Goal: Information Seeking & Learning: Learn about a topic

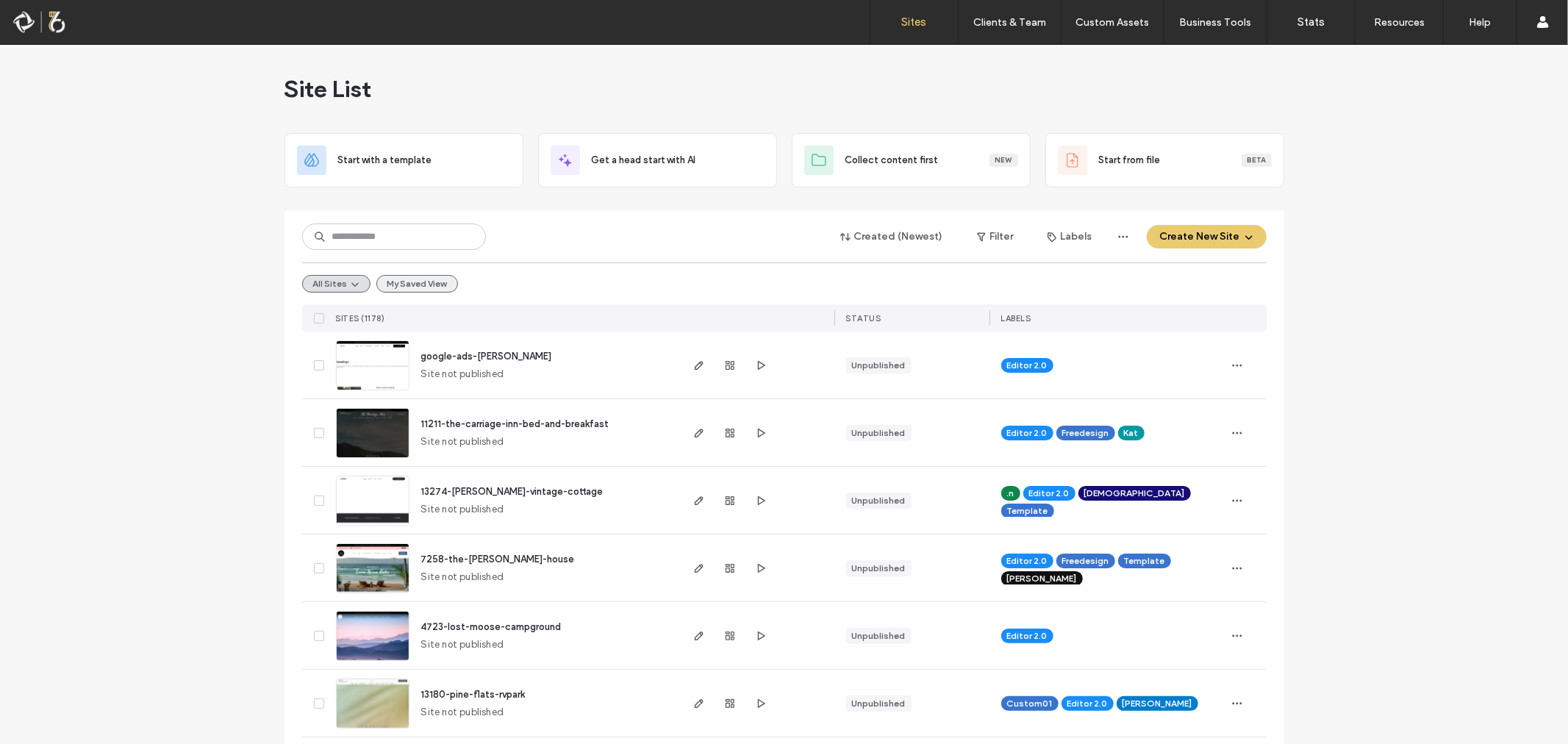
click at [392, 278] on button "My Saved View" at bounding box center [417, 284] width 82 height 18
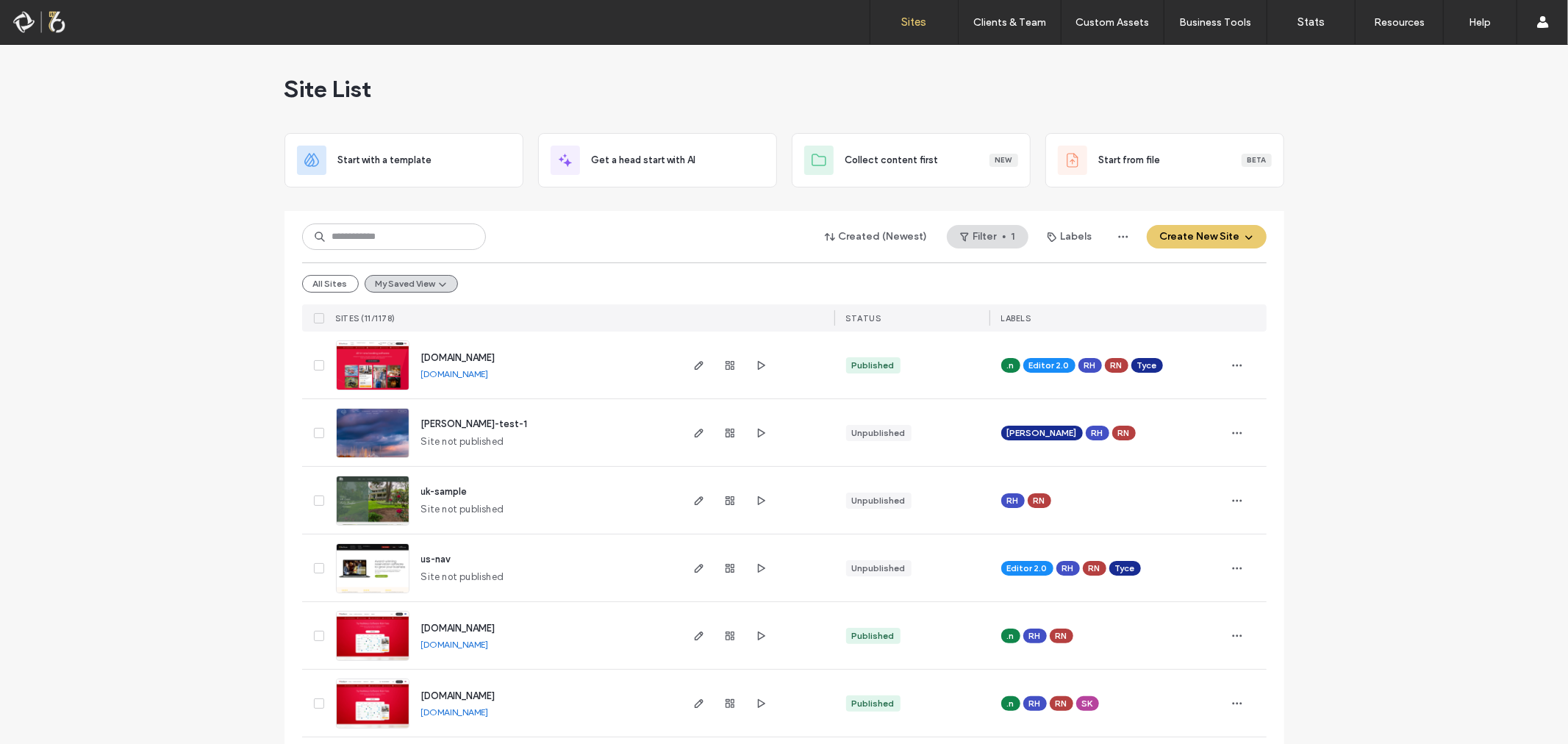
click at [469, 359] on span "[DOMAIN_NAME]" at bounding box center [458, 357] width 74 height 11
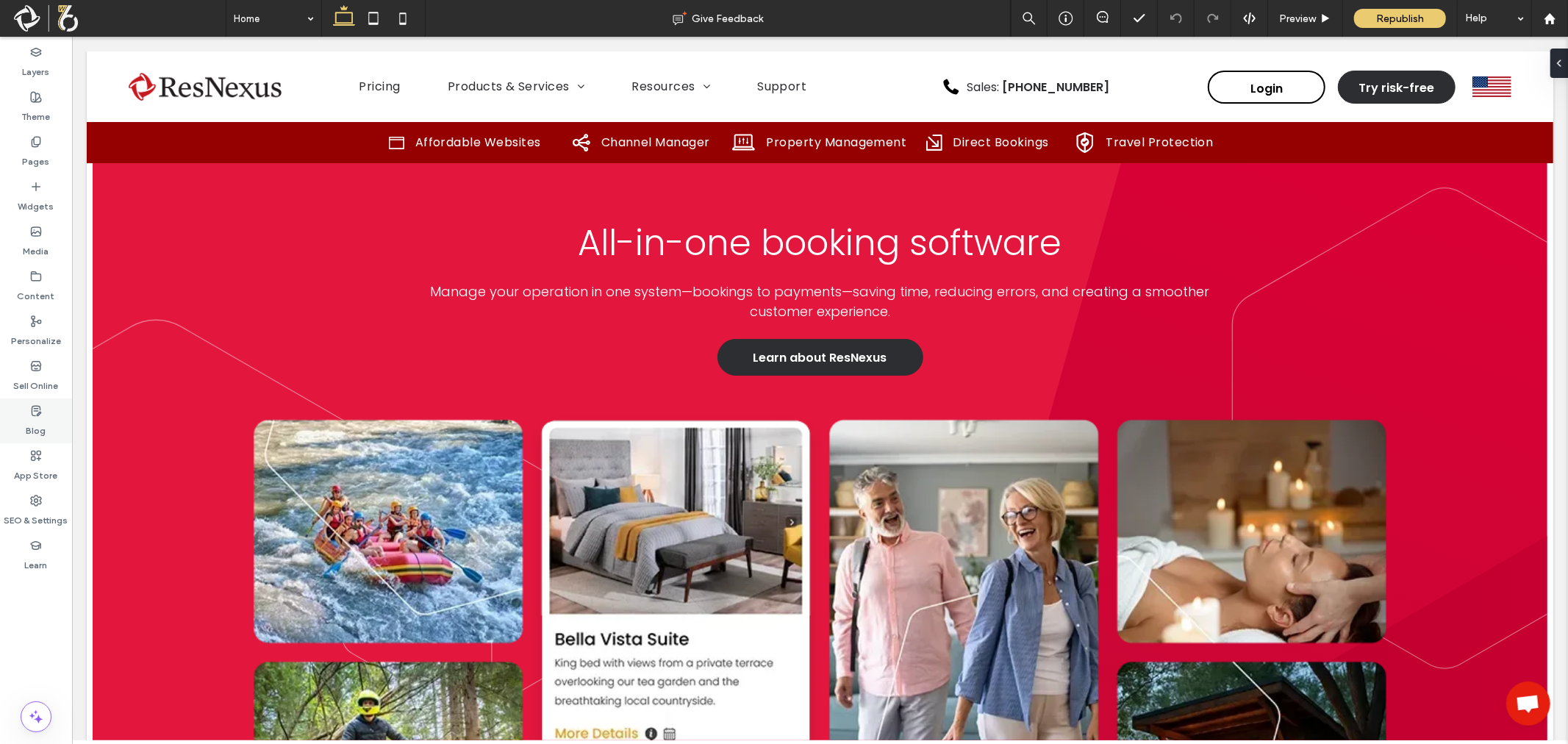
click at [36, 429] on label "Blog" at bounding box center [36, 427] width 20 height 20
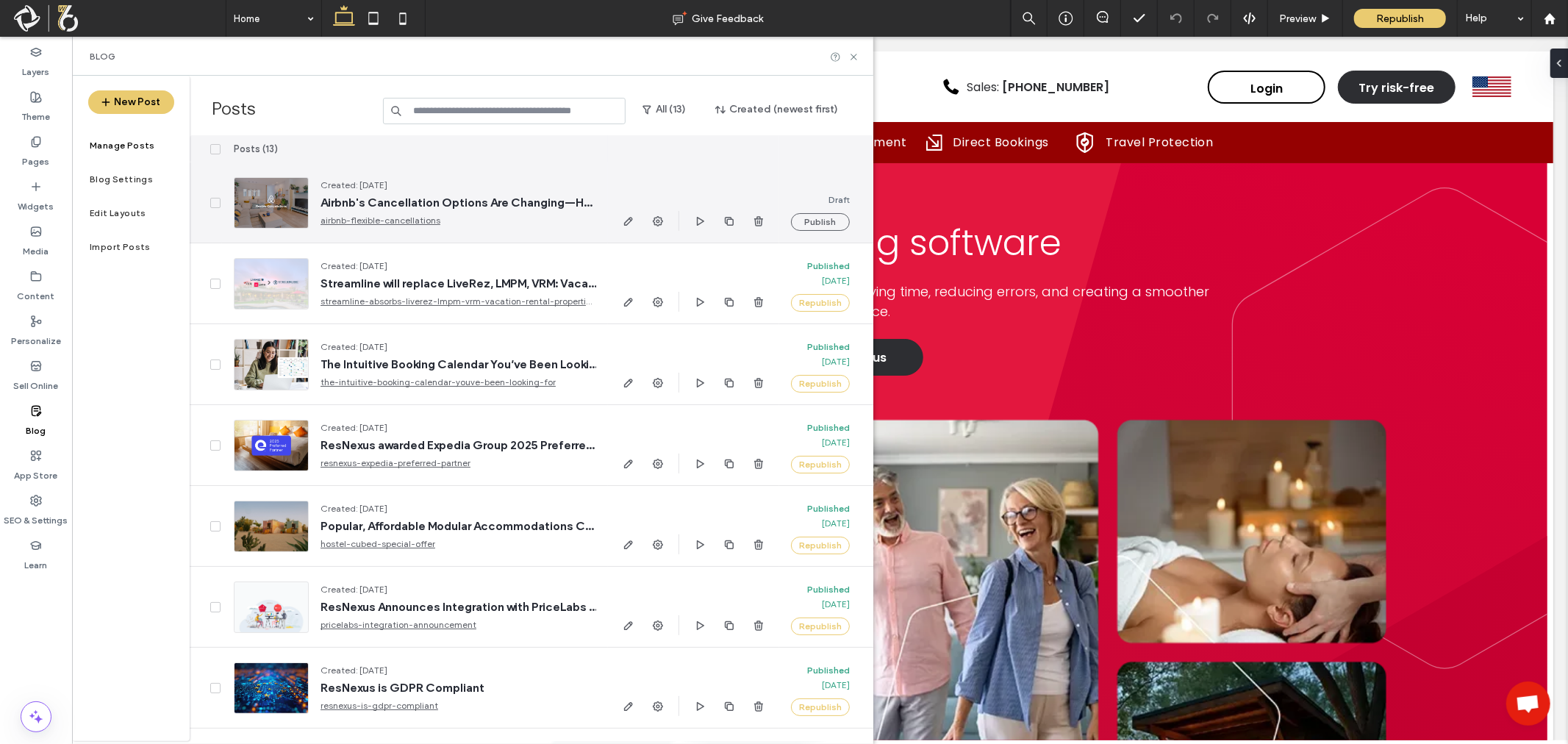
click at [419, 222] on link "airbnb-flexible-cancellations" at bounding box center [458, 221] width 276 height 15
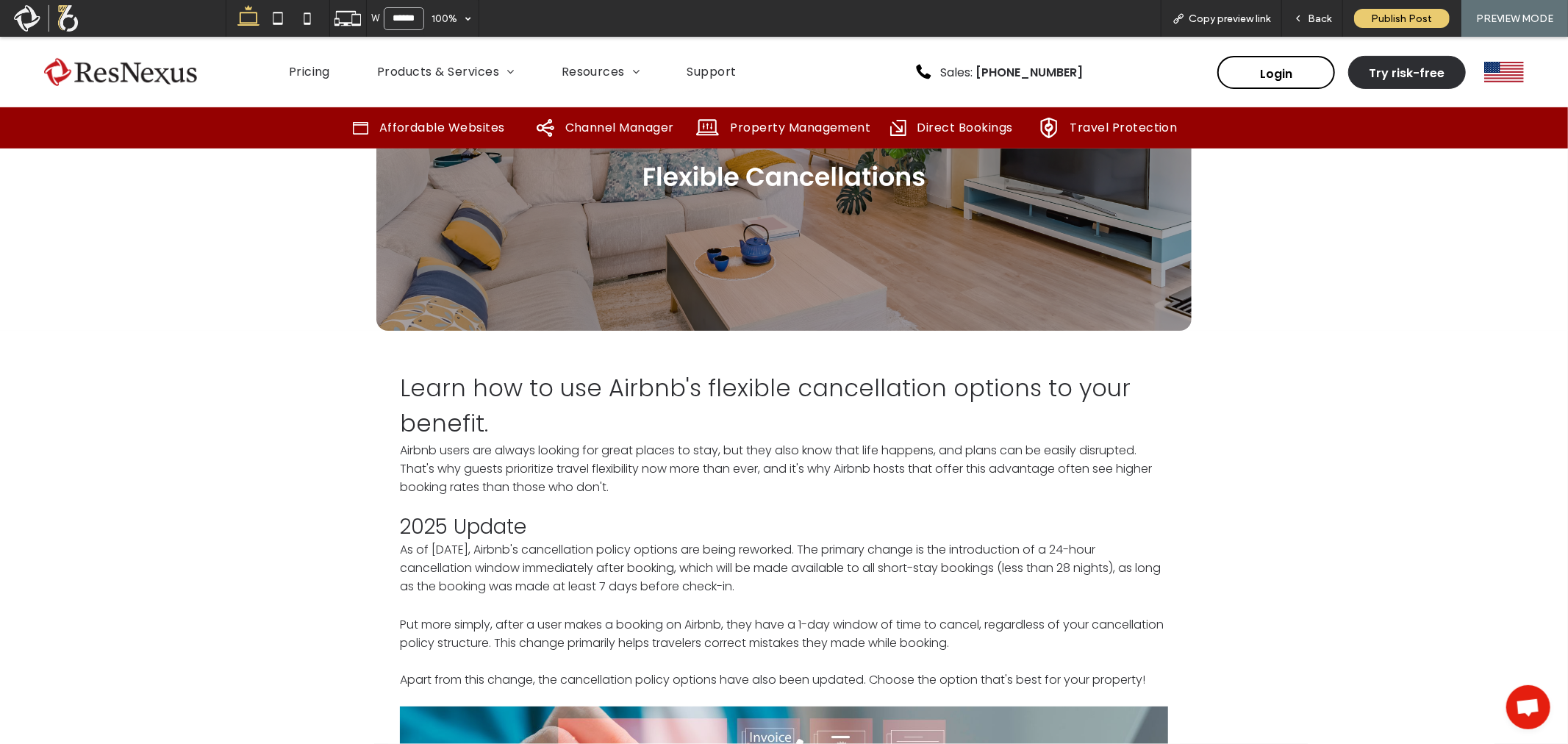
scroll to position [571, 0]
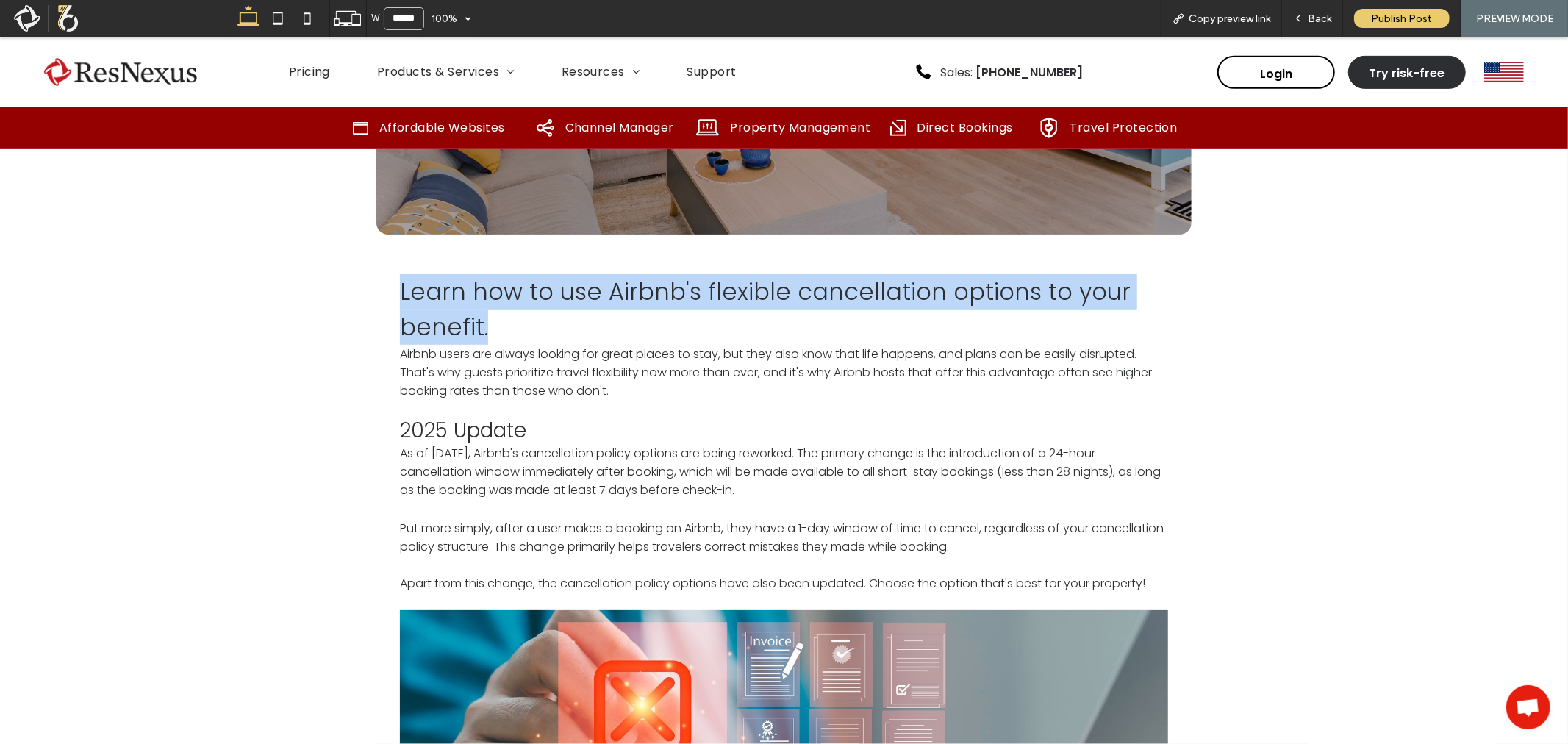
drag, startPoint x: 386, startPoint y: 292, endPoint x: 515, endPoint y: 325, distance: 133.2
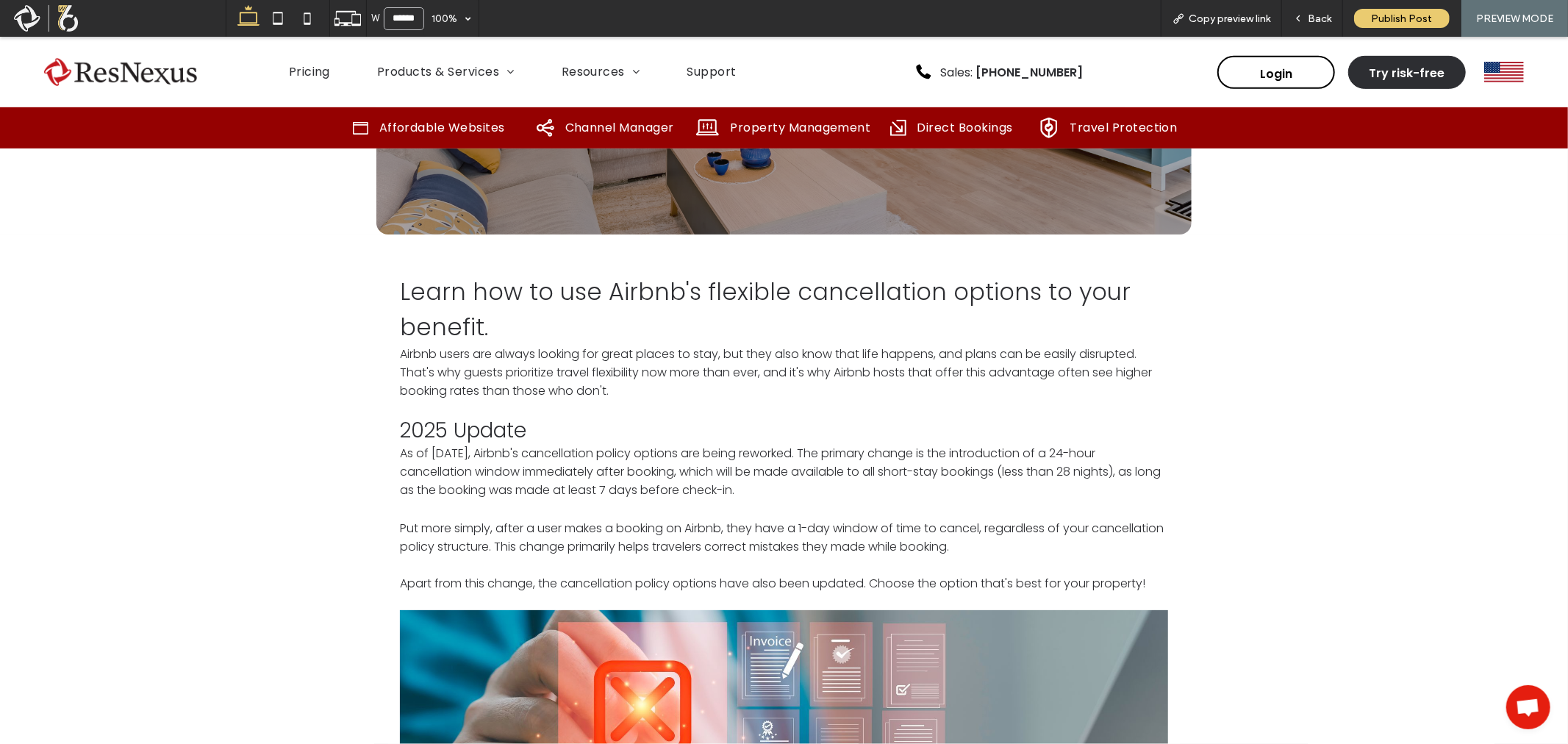
click at [643, 368] on span "Airbnb users are always looking for great places to stay, but they also know th…" at bounding box center [776, 372] width 752 height 54
click at [675, 381] on p "Learn how to use Airbnb's flexible cancellation options to your benefit. Airbnb…" at bounding box center [784, 337] width 768 height 126
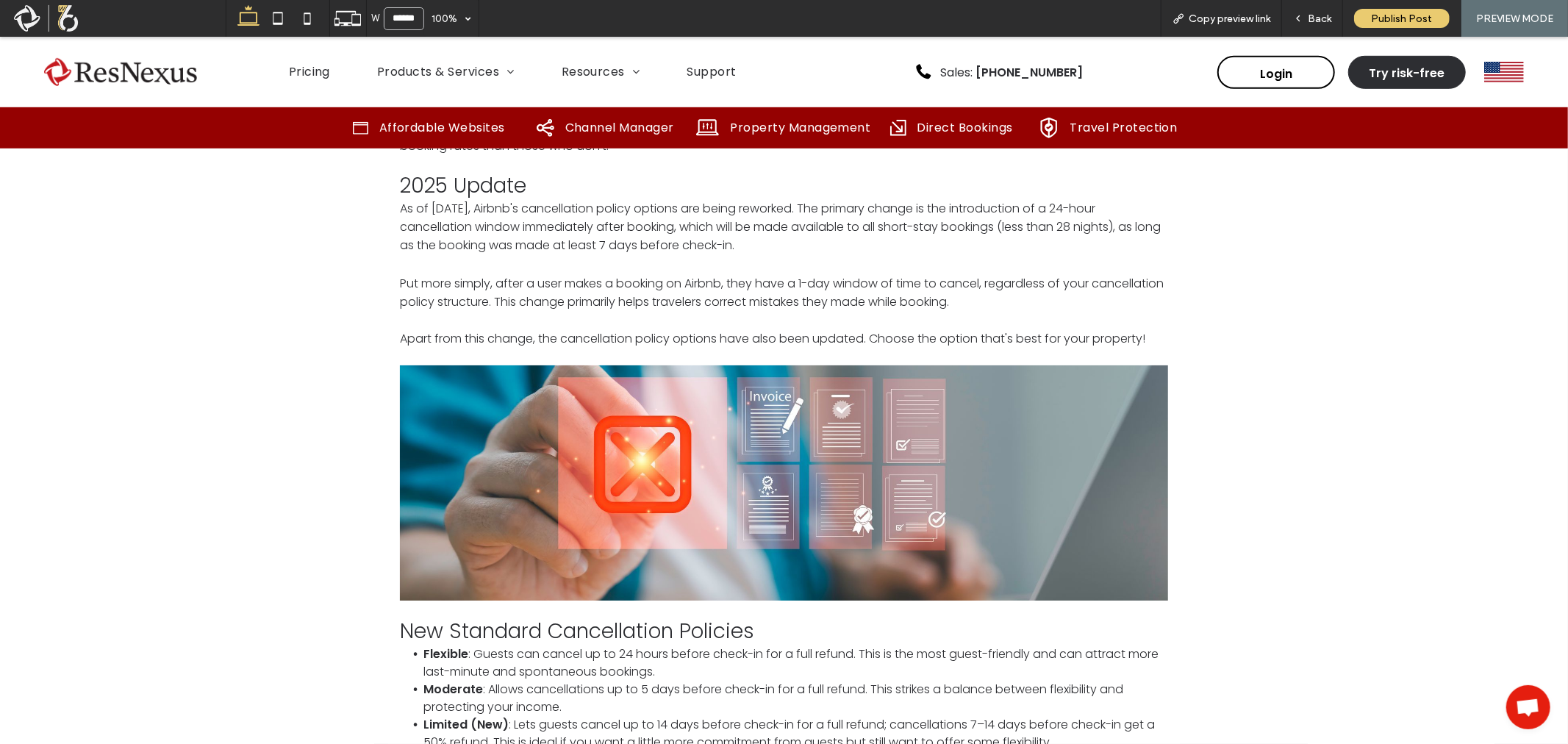
scroll to position [817, 0]
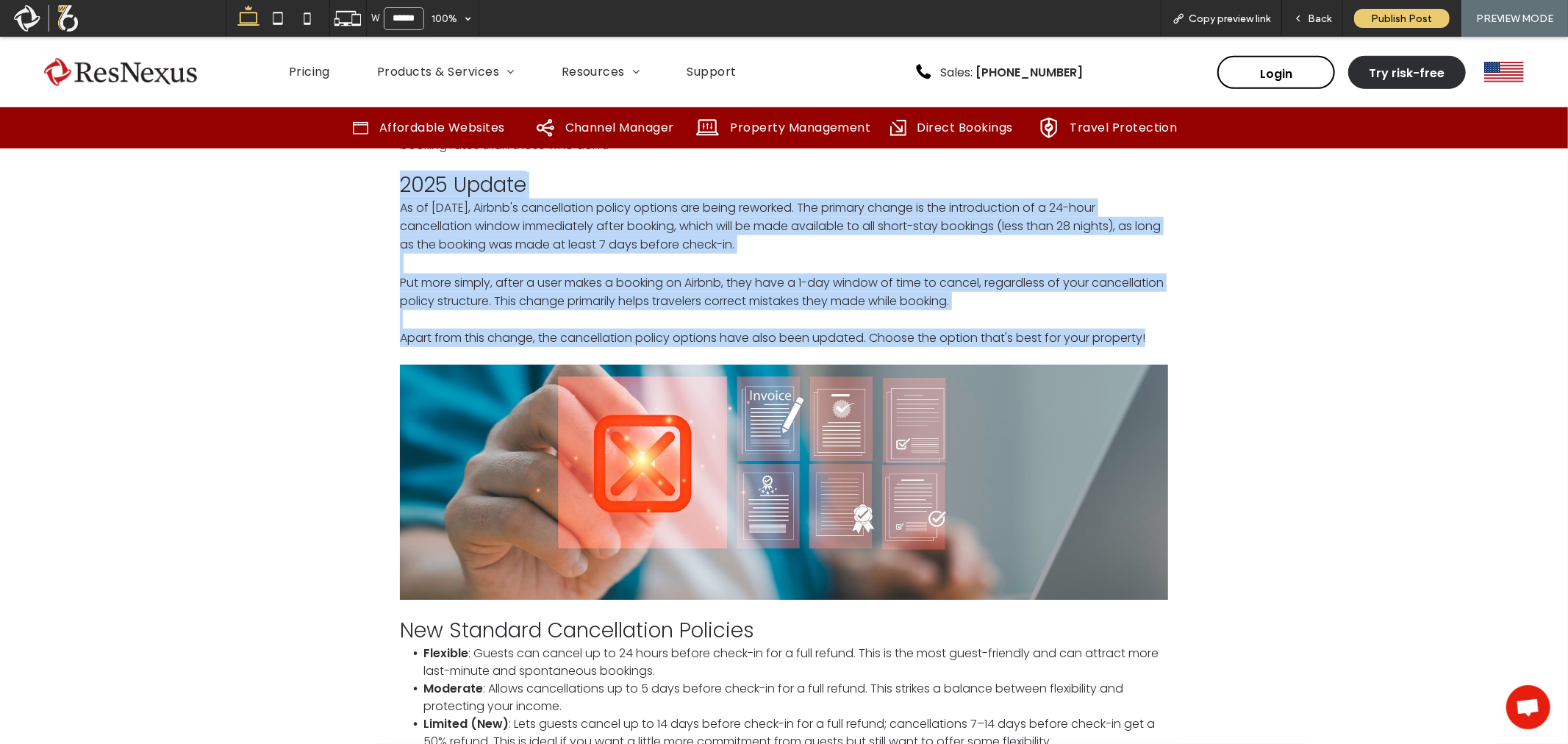
drag, startPoint x: 388, startPoint y: 174, endPoint x: 1149, endPoint y: 327, distance: 776.2
click at [1149, 327] on div "Learn how to use Airbnb's flexible cancellation options to your benefit. Airbnb…" at bounding box center [784, 626] width 792 height 1221
click at [1185, 328] on div "Learn how to use Airbnb's flexible cancellation options to your benefit. Airbnb…" at bounding box center [784, 650] width 1568 height 1323
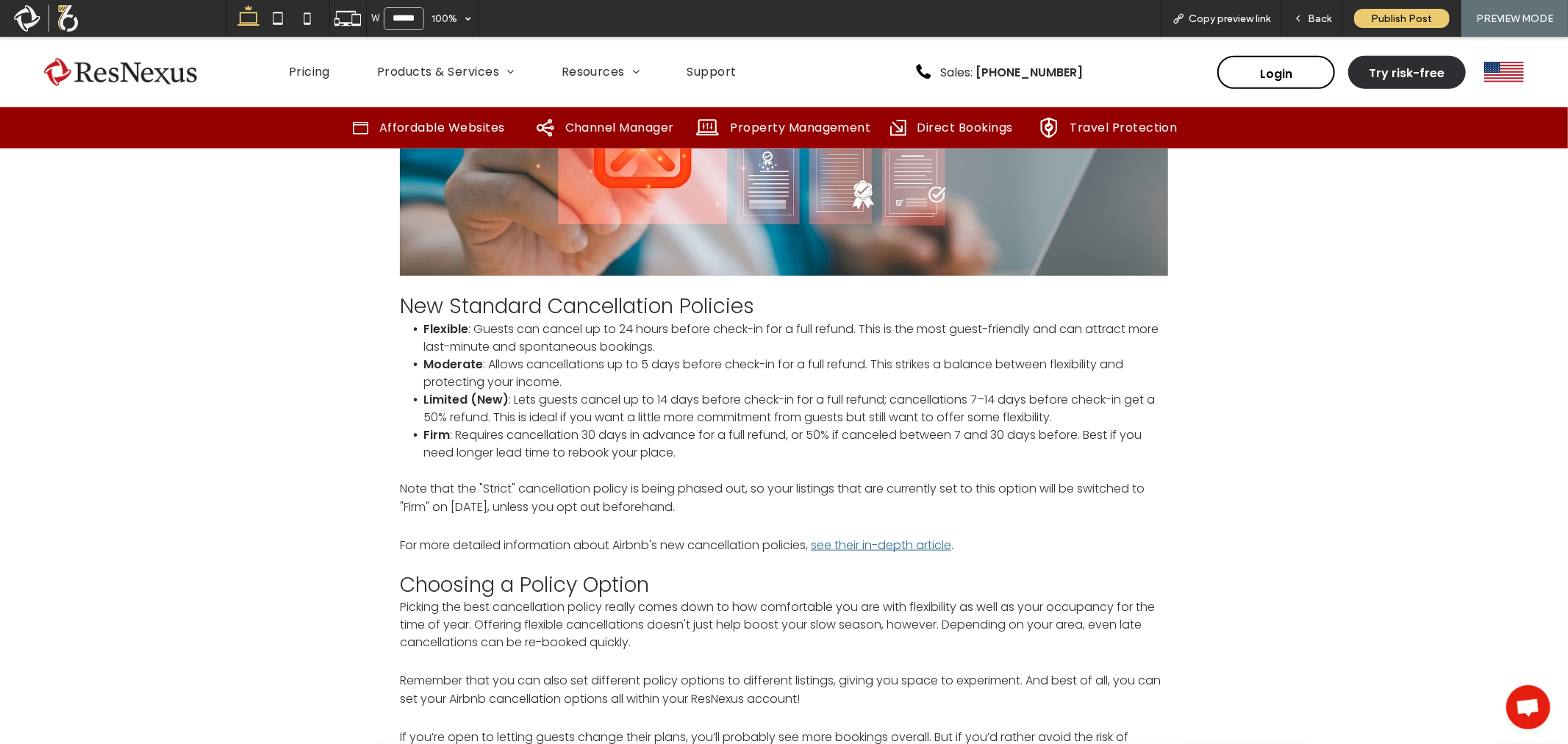
scroll to position [1144, 0]
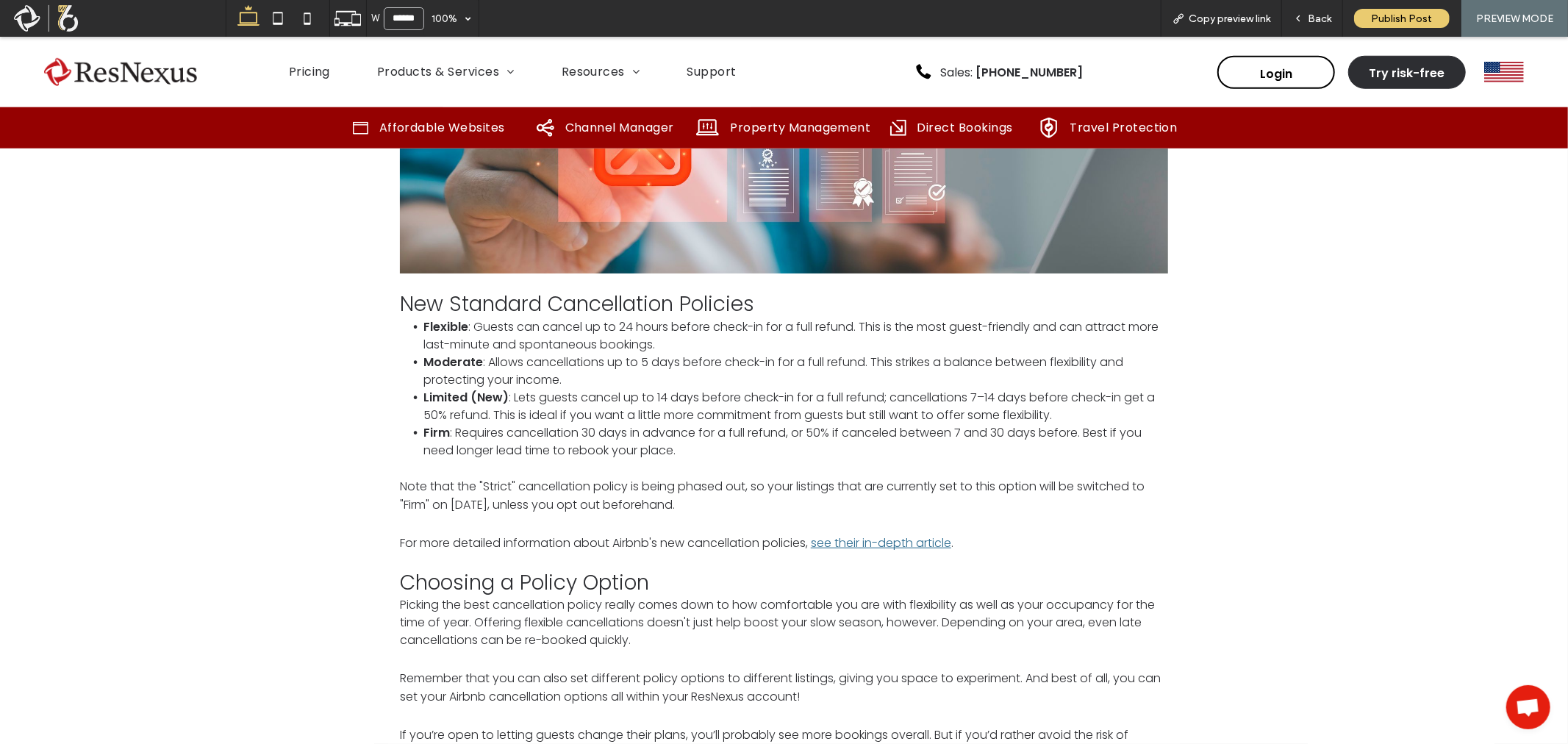
drag, startPoint x: 364, startPoint y: 283, endPoint x: 752, endPoint y: 481, distance: 435.6
click at [752, 481] on div "Learn how to use Airbnb's flexible cancellation options to your benefit. Airbnb…" at bounding box center [784, 323] width 1568 height 1323
click at [752, 482] on p "Note that the "Strict" cancellation policy is being phased out, so your listing…" at bounding box center [784, 494] width 768 height 36
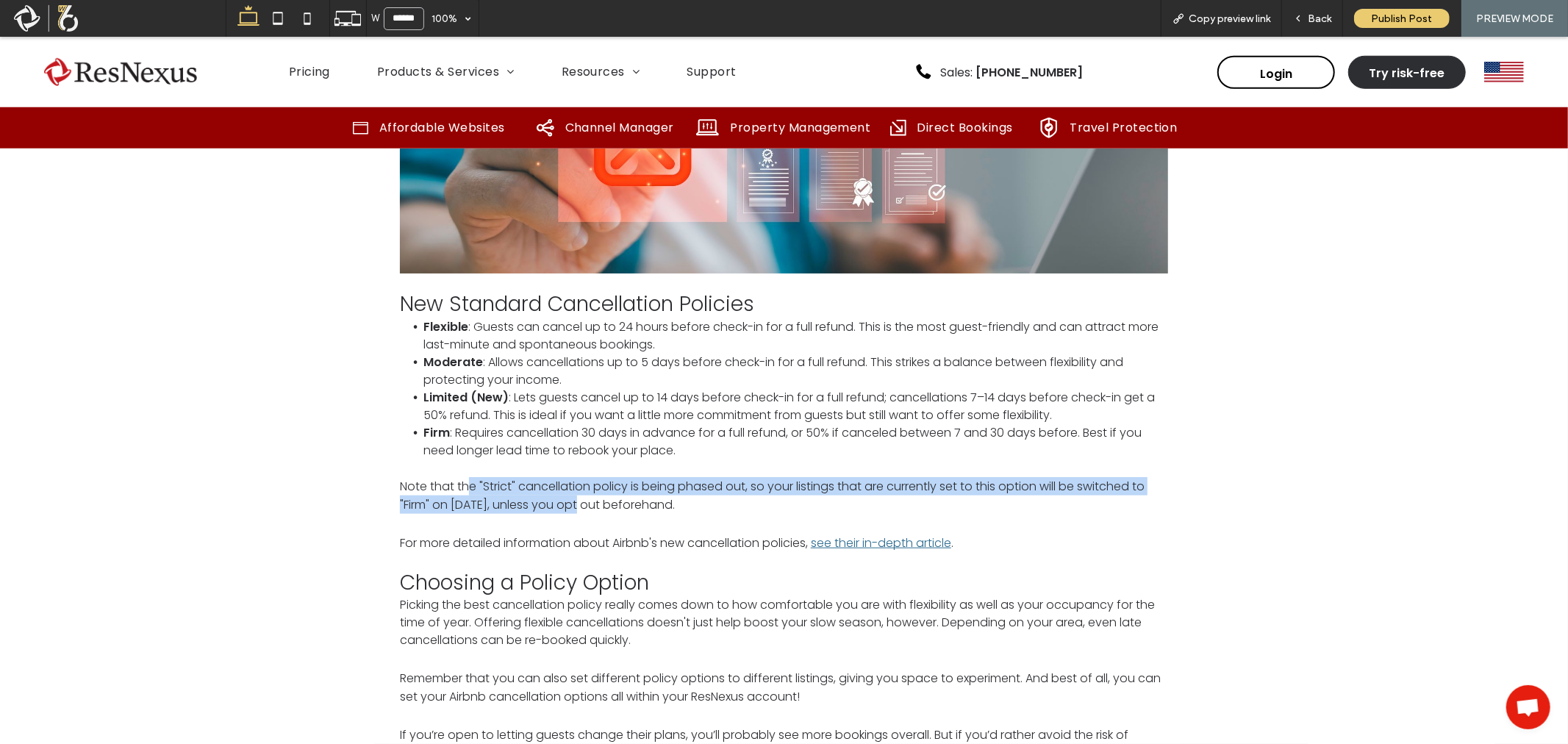
drag, startPoint x: 466, startPoint y: 459, endPoint x: 574, endPoint y: 492, distance: 112.9
click at [574, 492] on span "Note that the "Strict" cancellation policy is being phased out, so your listing…" at bounding box center [772, 495] width 745 height 35
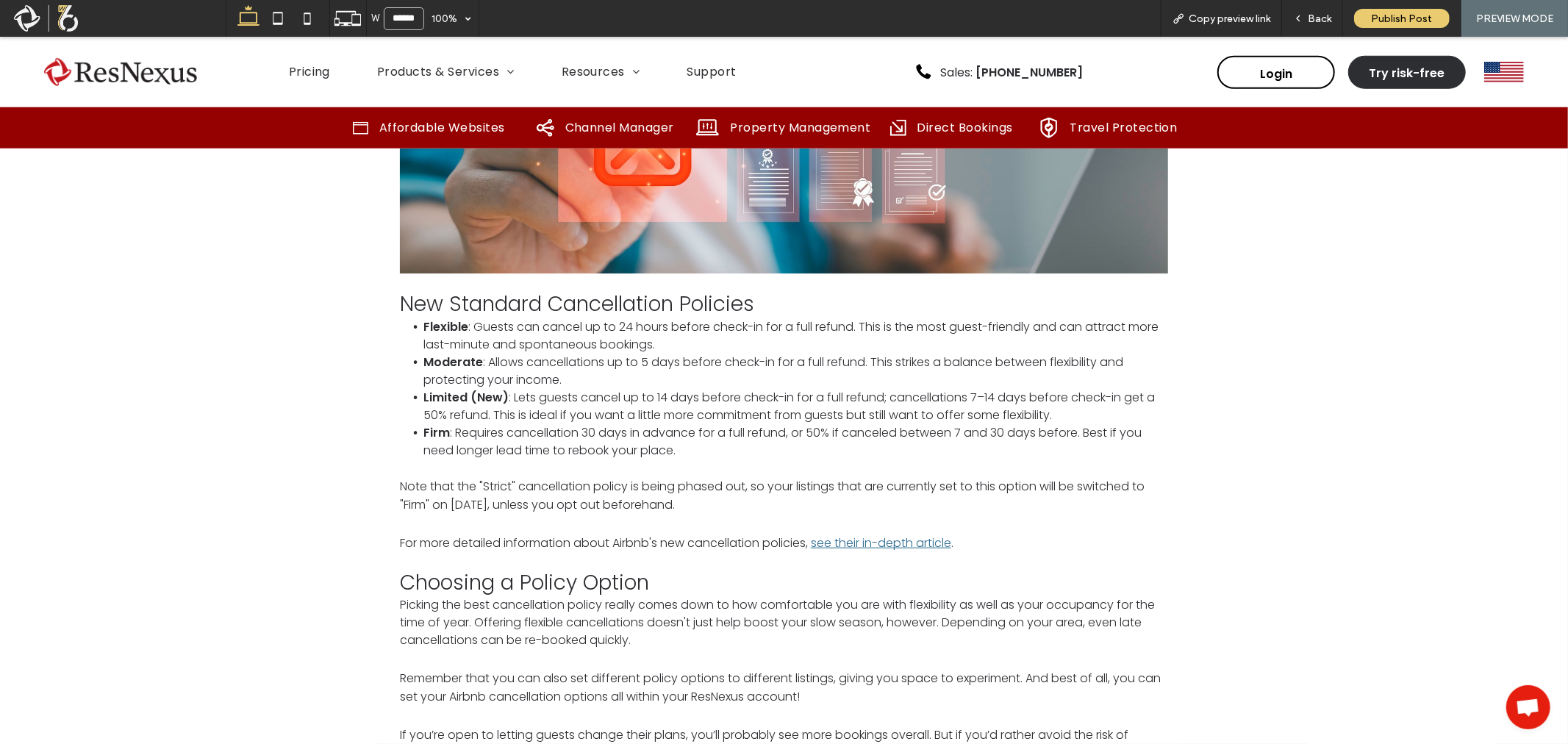
click at [611, 478] on span "Note that the "Strict" cancellation policy is being phased out, so your listing…" at bounding box center [772, 495] width 745 height 35
drag, startPoint x: 416, startPoint y: 369, endPoint x: 553, endPoint y: 375, distance: 137.1
click at [553, 375] on ul "Flexible : Guests can cancel up to 24 hours before check-in for a full refund. …" at bounding box center [784, 388] width 768 height 141
click at [569, 388] on span ": Lets guests cancel up to 14 days before check-in for a full refund; cancellat…" at bounding box center [789, 405] width 731 height 35
click at [917, 534] on link "see their in-depth article" at bounding box center [881, 542] width 140 height 17
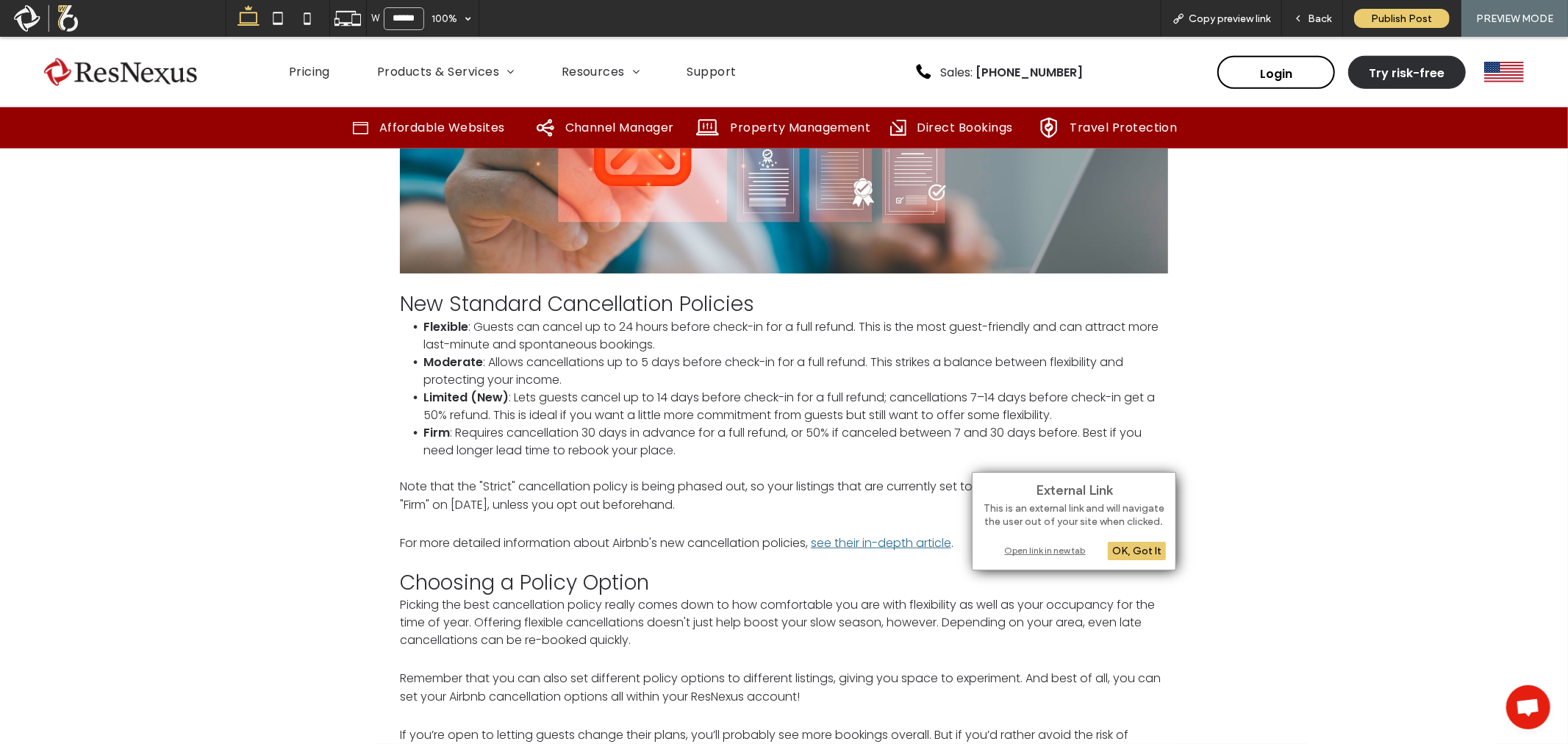
click at [1040, 552] on div "Open link in new tab" at bounding box center [1073, 550] width 183 height 15
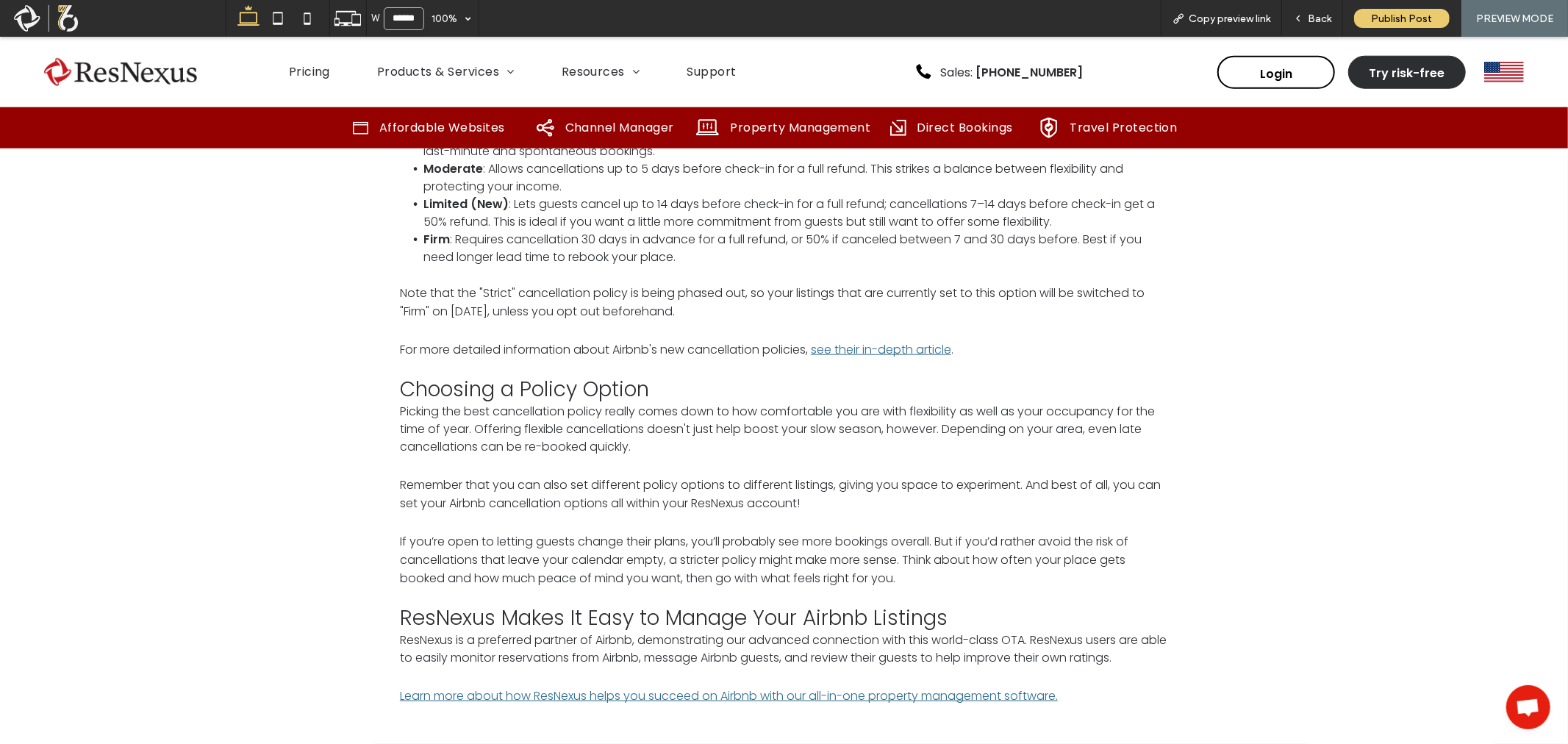
scroll to position [1471, 0]
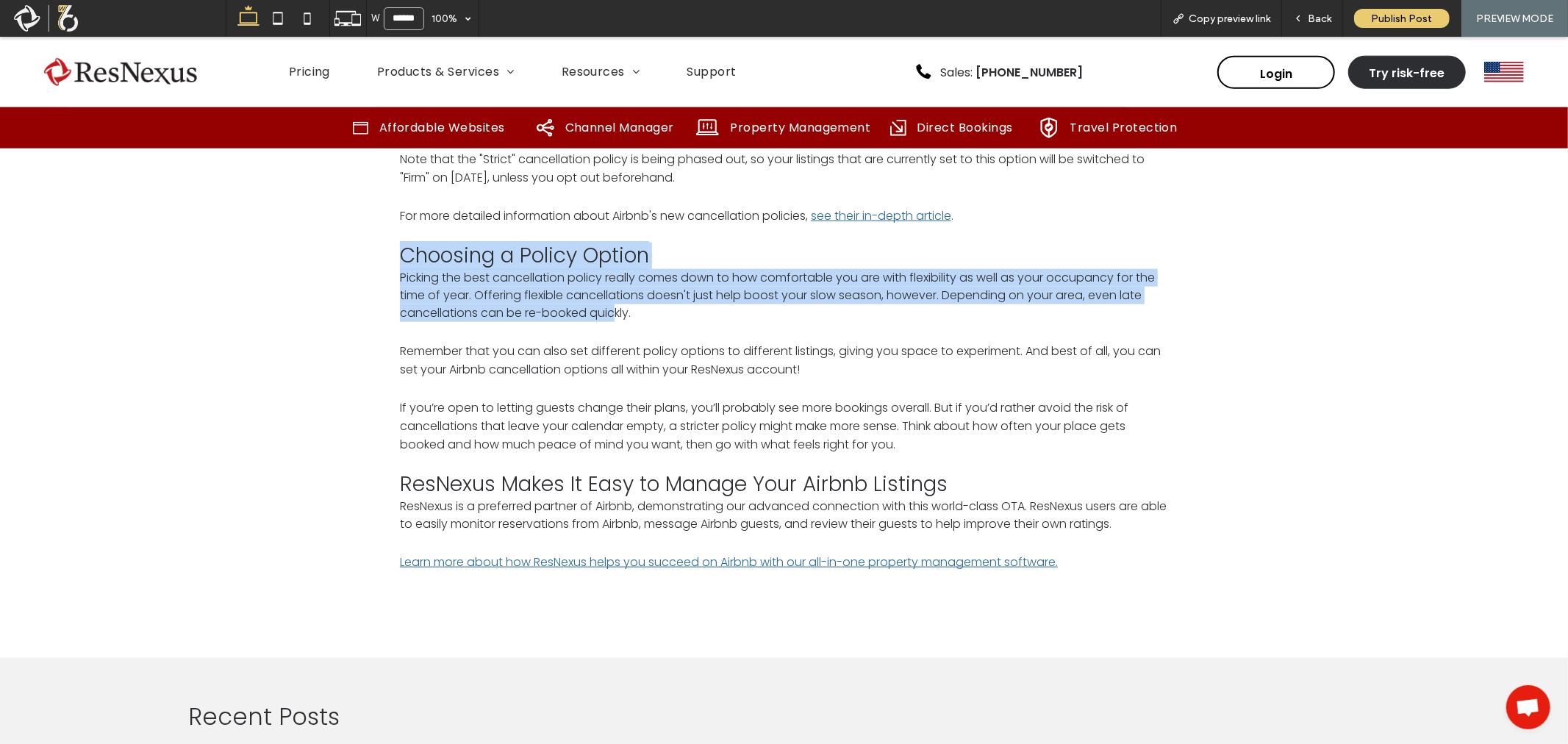
drag, startPoint x: 394, startPoint y: 231, endPoint x: 615, endPoint y: 303, distance: 232.4
click at [675, 321] on p at bounding box center [784, 331] width 768 height 20
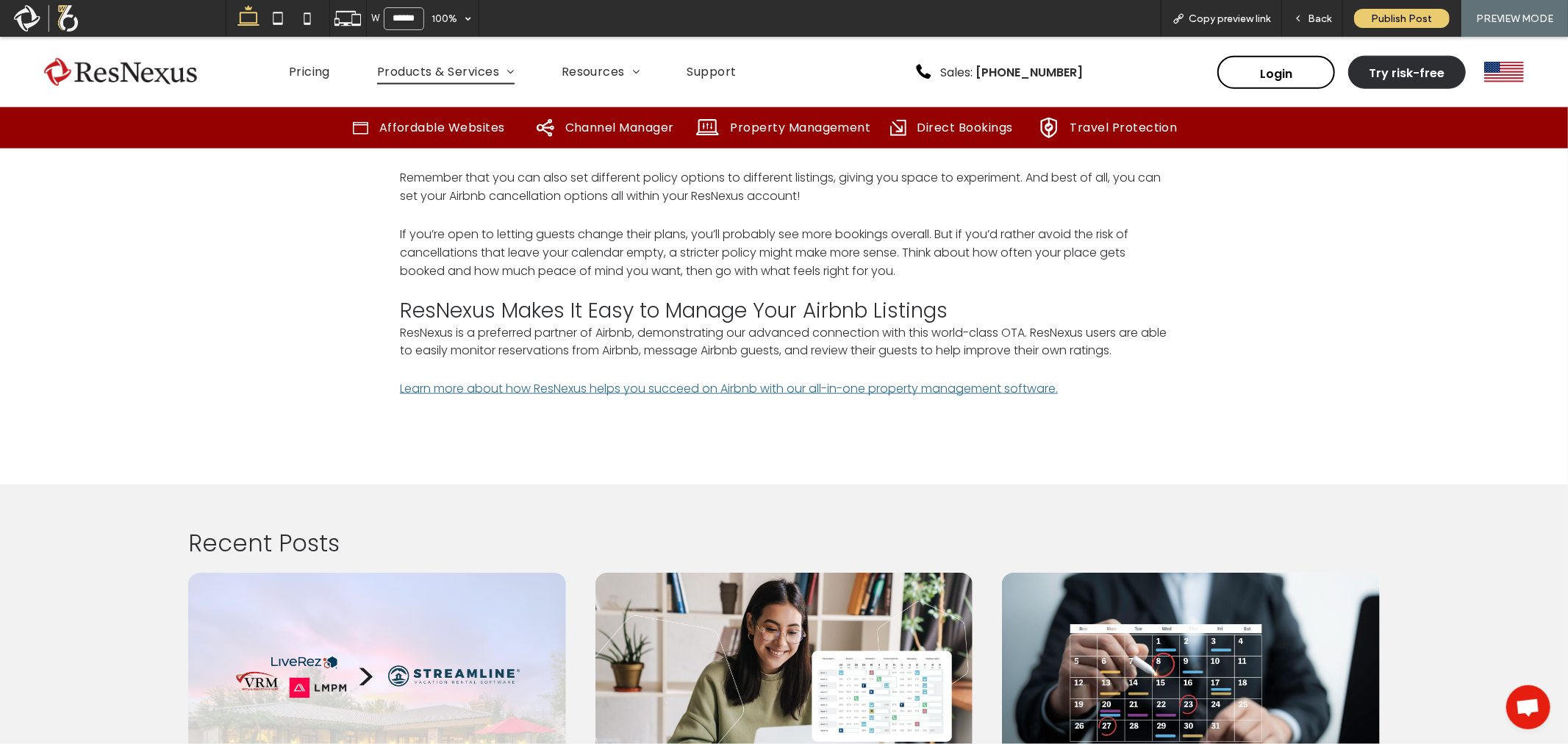
scroll to position [1553, 0]
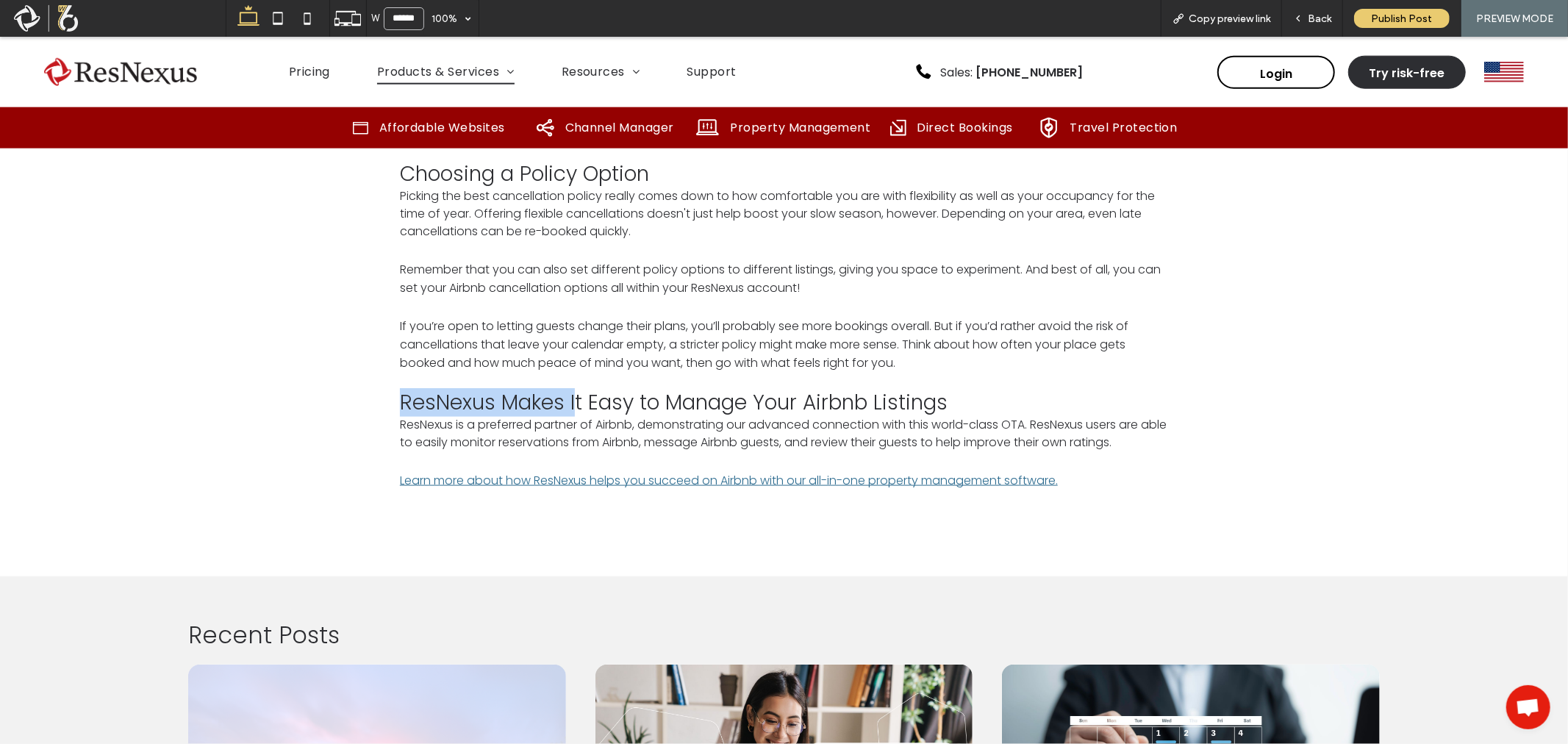
drag, startPoint x: 401, startPoint y: 377, endPoint x: 574, endPoint y: 380, distance: 173.0
click at [609, 416] on span "ResNexus is a preferred partner of Airbnb, demonstrating our advanced connectio…" at bounding box center [783, 433] width 767 height 35
click at [777, 472] on link "Learn more about how ResNexus helps you succeed on Airbnb with our all-in-one p…" at bounding box center [729, 480] width 658 height 17
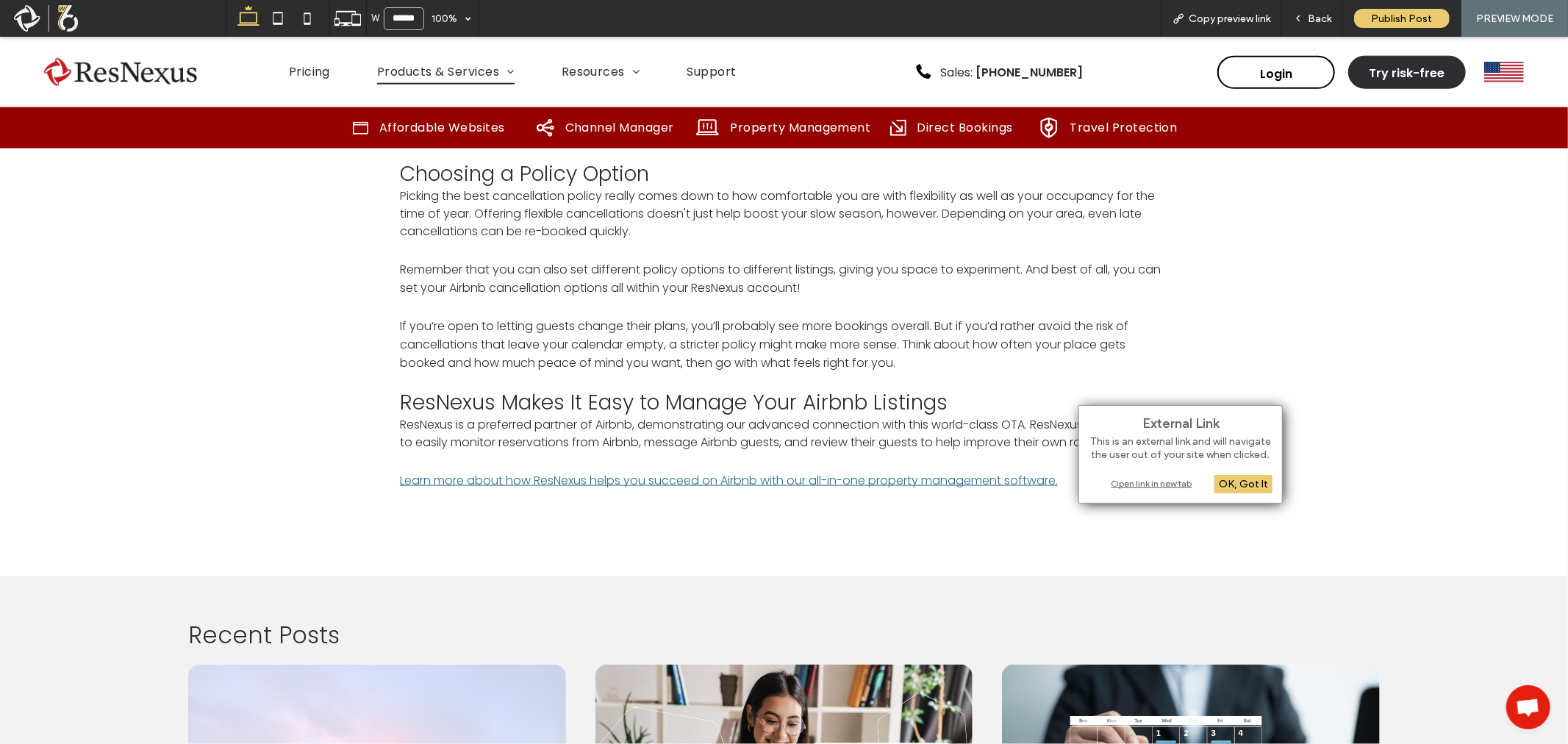
click at [1131, 481] on div "Open link in new tab" at bounding box center [1180, 483] width 183 height 15
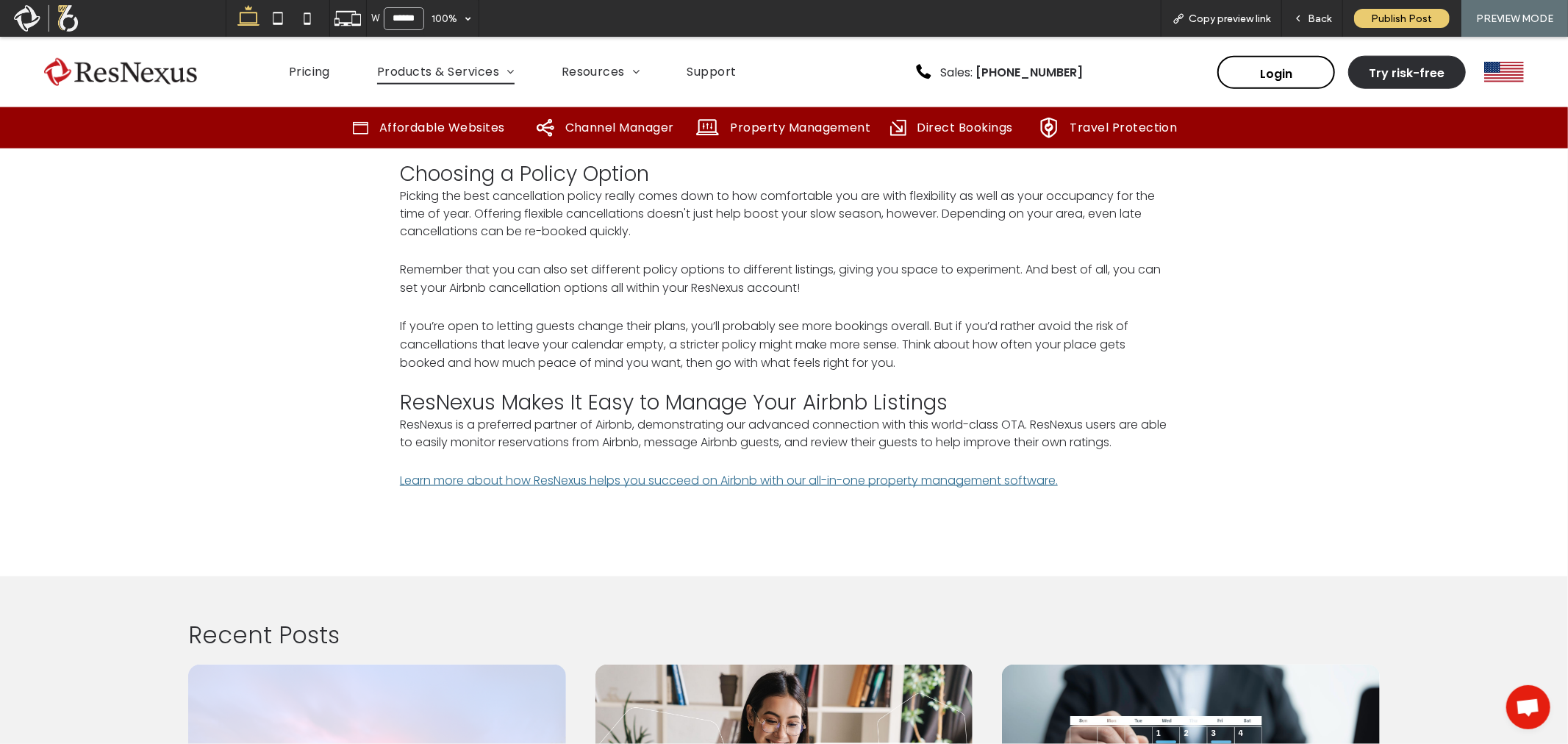
click at [1036, 472] on link "Learn more about how ResNexus helps you succeed on Airbnb with our all-in-one p…" at bounding box center [729, 480] width 658 height 17
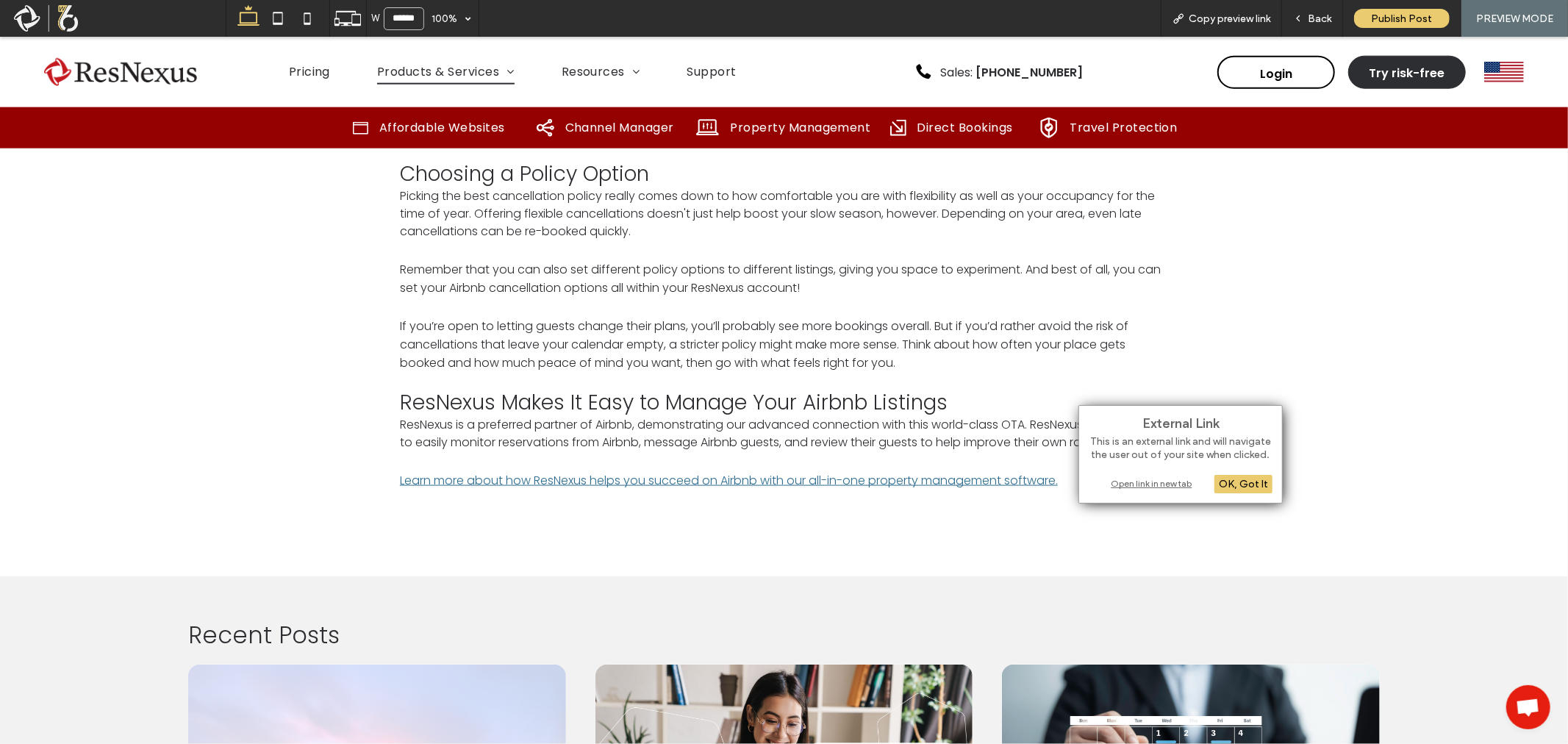
click at [1149, 485] on div "Open link in new tab" at bounding box center [1180, 483] width 183 height 15
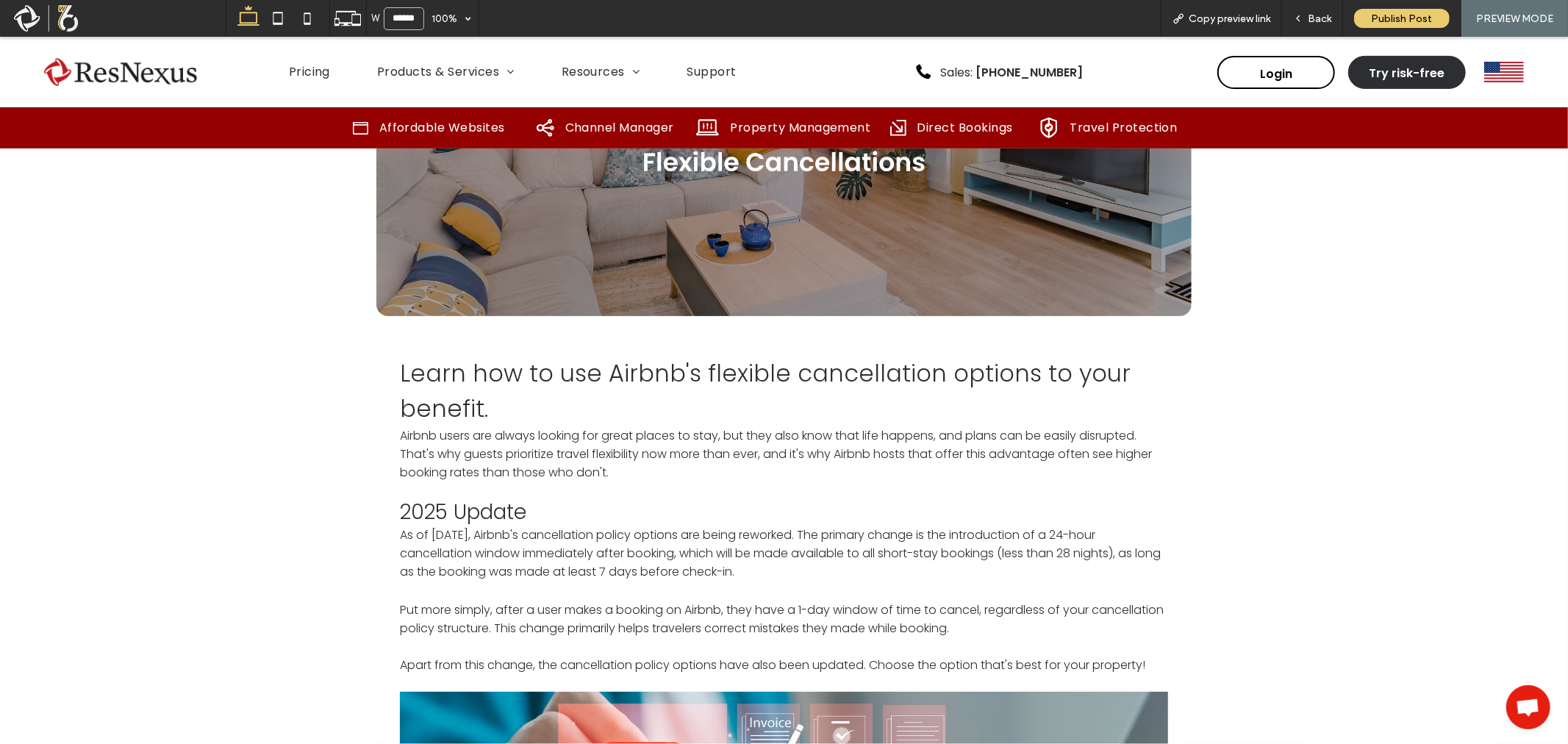
scroll to position [408, 0]
